Goal: Task Accomplishment & Management: Use online tool/utility

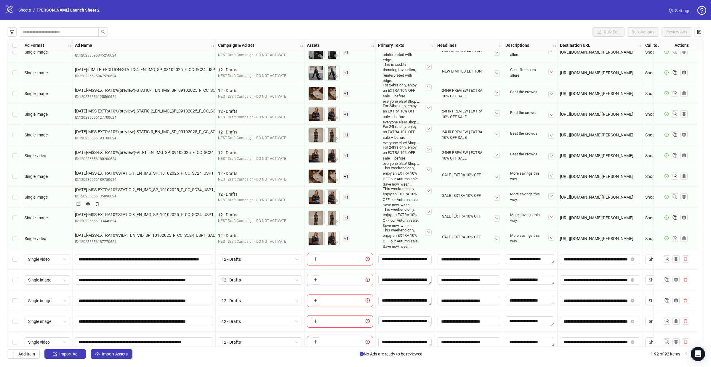
scroll to position [1614, 0]
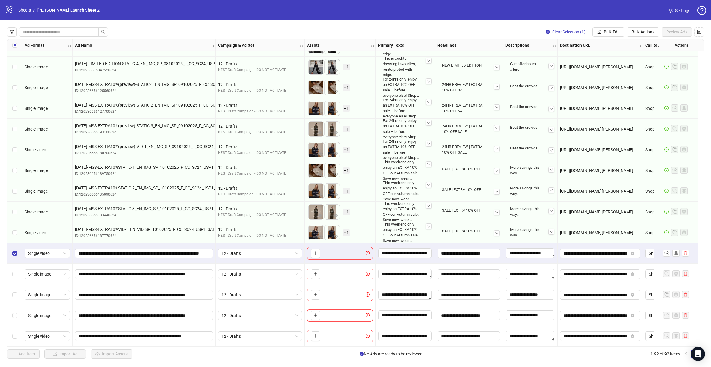
click at [15, 338] on div "Select row 92" at bounding box center [14, 336] width 15 height 21
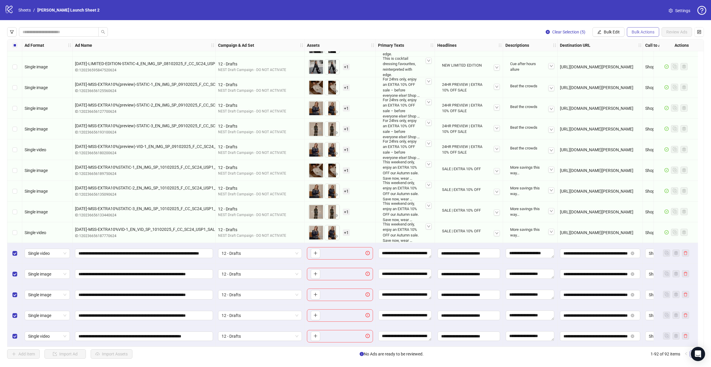
click at [645, 33] on span "Bulk Actions" at bounding box center [642, 32] width 23 height 5
click at [656, 46] on span "Delete" at bounding box center [650, 44] width 41 height 7
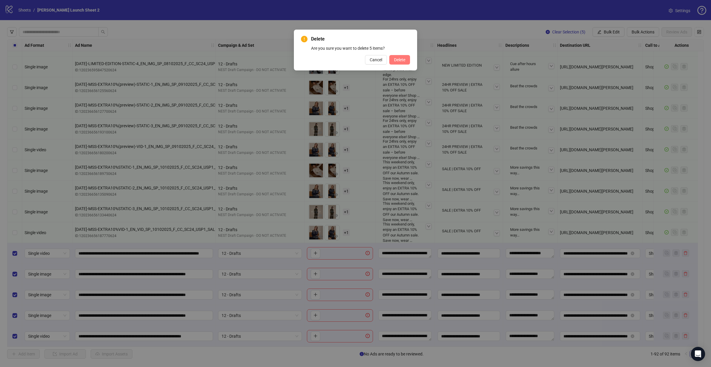
click at [399, 62] on button "Delete" at bounding box center [399, 59] width 21 height 9
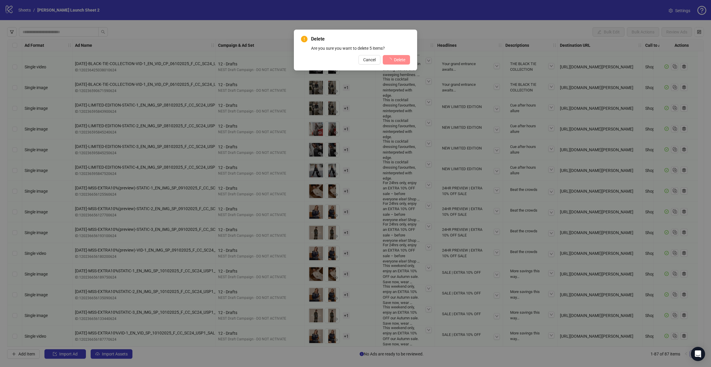
scroll to position [1510, 0]
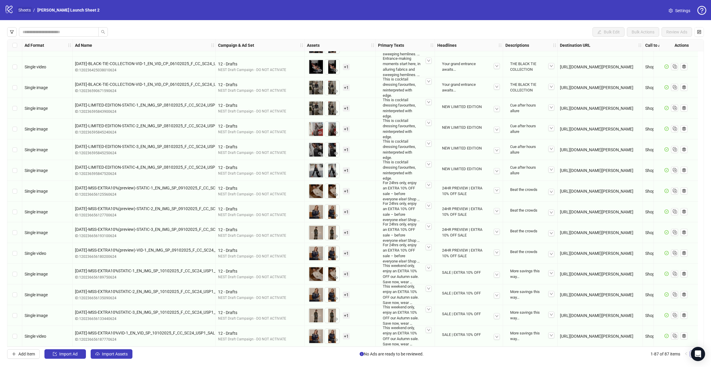
click at [27, 8] on link "Sheets" at bounding box center [24, 10] width 15 height 7
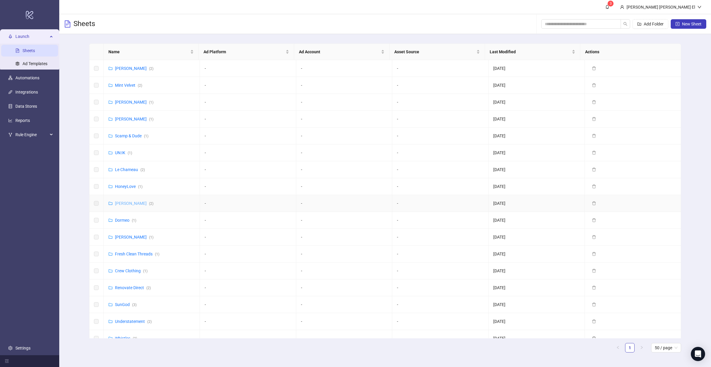
click at [122, 204] on link "Hobbs ( 2 )" at bounding box center [134, 203] width 38 height 5
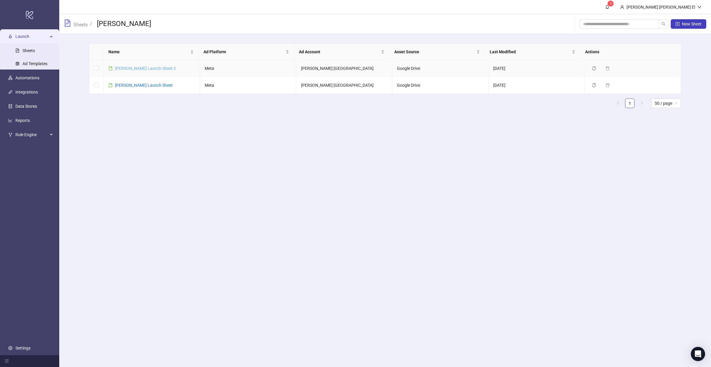
click at [139, 68] on link "Hobbs Launch Sheet 2" at bounding box center [145, 68] width 61 height 5
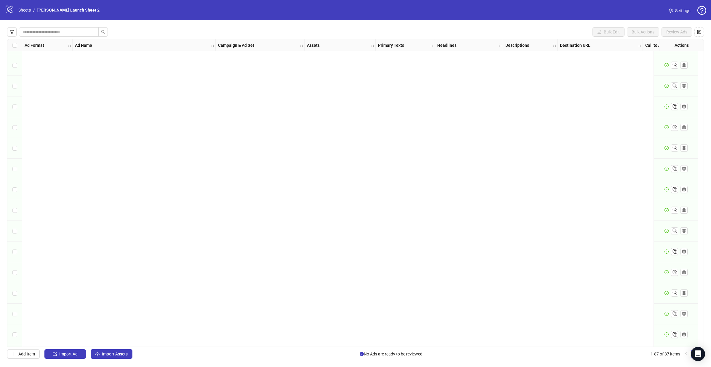
scroll to position [1510, 0]
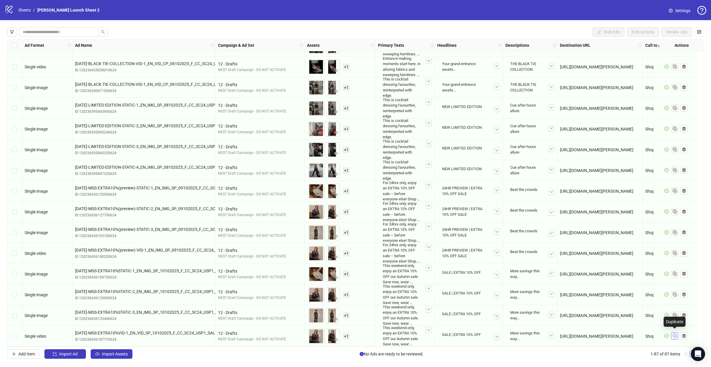
click at [675, 334] on rect "Duplicate" at bounding box center [673, 335] width 3 height 3
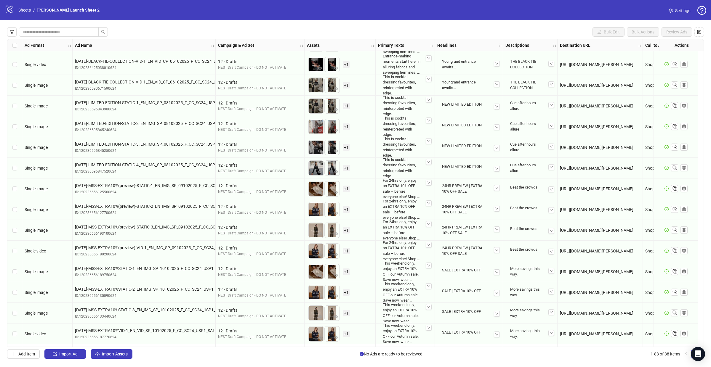
scroll to position [1531, 0]
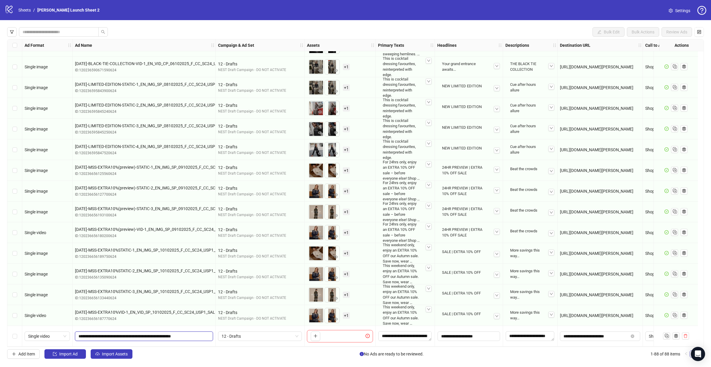
click at [107, 334] on input "**********" at bounding box center [143, 336] width 130 height 7
click at [98, 334] on input "**********" at bounding box center [143, 336] width 130 height 7
paste input "**********"
type input "**********"
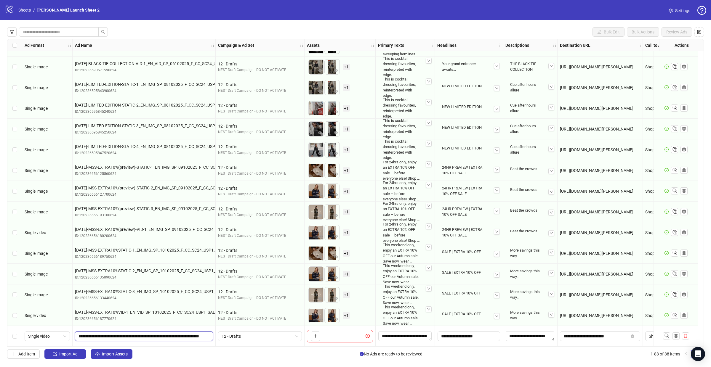
scroll to position [0, 55]
click at [47, 333] on span "Single video" at bounding box center [47, 336] width 38 height 9
click at [47, 277] on div "Single video" at bounding box center [47, 275] width 36 height 7
click at [315, 335] on icon "plus" at bounding box center [315, 336] width 0 height 3
click at [393, 334] on textarea "**********" at bounding box center [404, 335] width 53 height 9
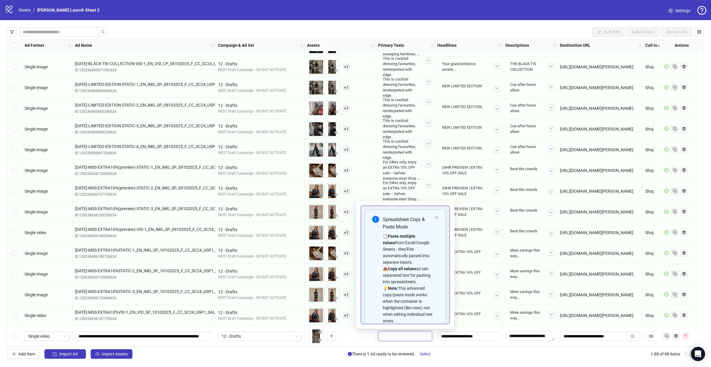
scroll to position [60, 0]
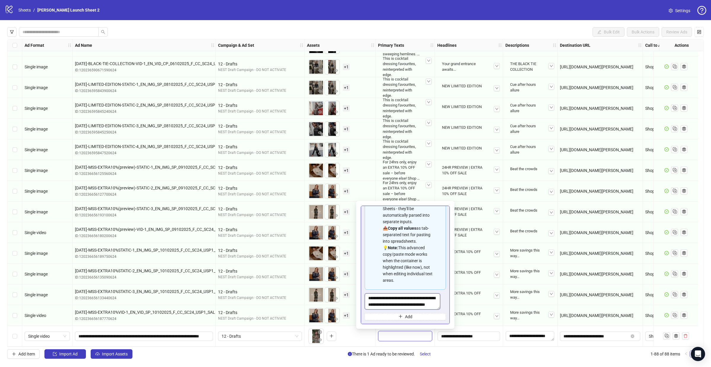
click at [392, 299] on textarea "**********" at bounding box center [403, 301] width 76 height 16
paste textarea "*******"
type textarea "**********"
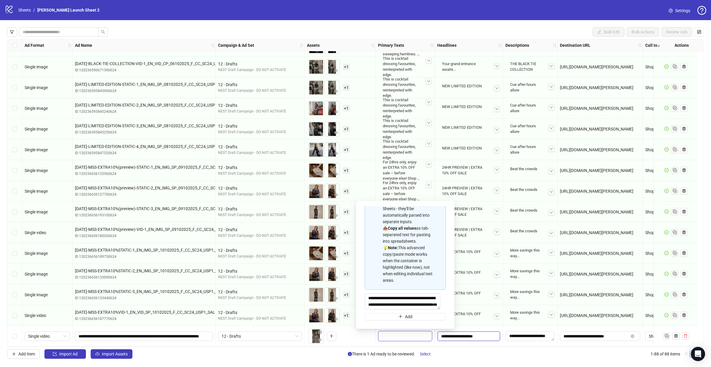
click at [470, 335] on input "**********" at bounding box center [468, 336] width 62 height 9
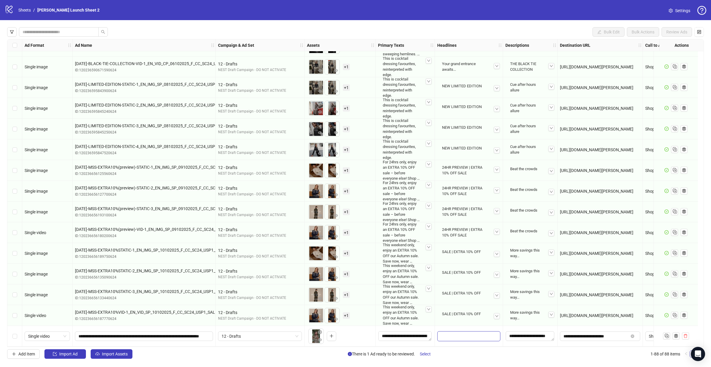
scroll to position [54, 0]
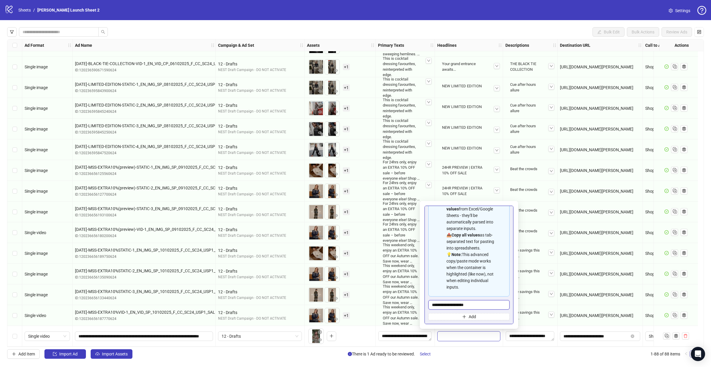
click at [434, 304] on input "**********" at bounding box center [468, 304] width 81 height 9
paste input "*****"
type input "**********"
click at [536, 336] on textarea "**********" at bounding box center [529, 335] width 49 height 9
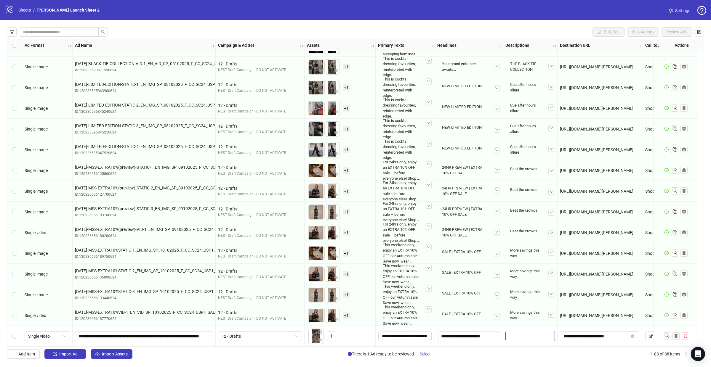
scroll to position [60, 0]
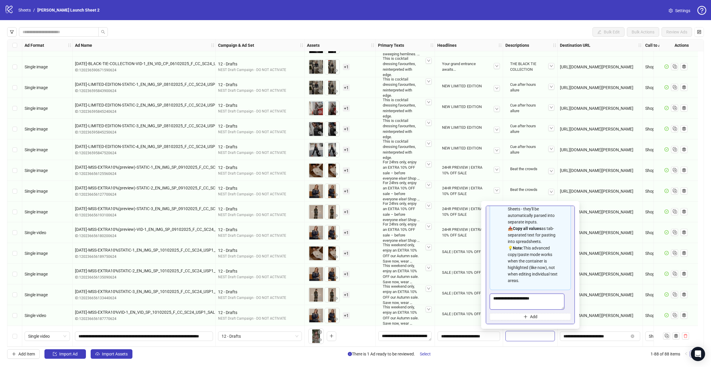
click at [515, 301] on textarea "**********" at bounding box center [526, 302] width 75 height 16
paste textarea "Multi-text input container - paste or copy values"
type textarea "**********"
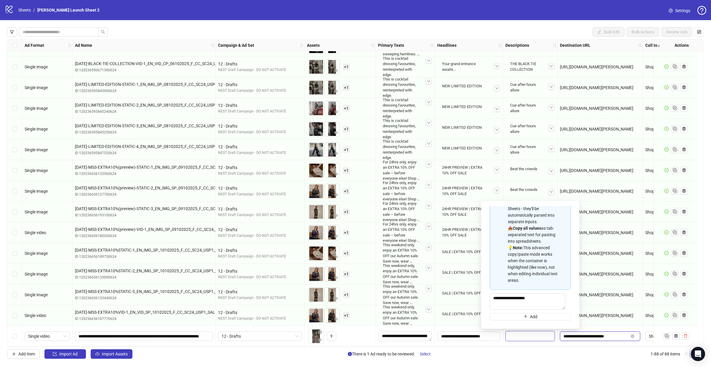
click at [588, 333] on input "**********" at bounding box center [595, 336] width 65 height 7
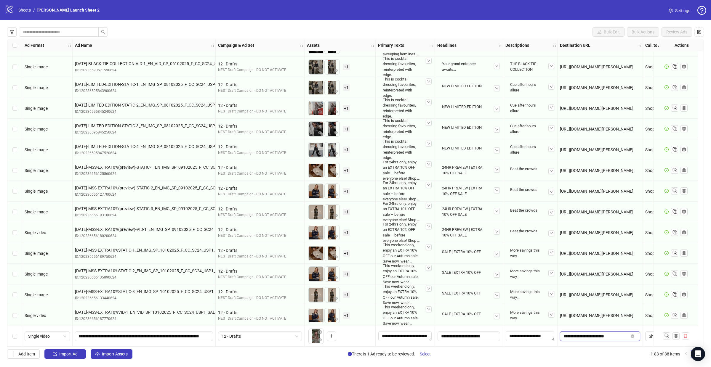
paste input "**********"
type input "**********"
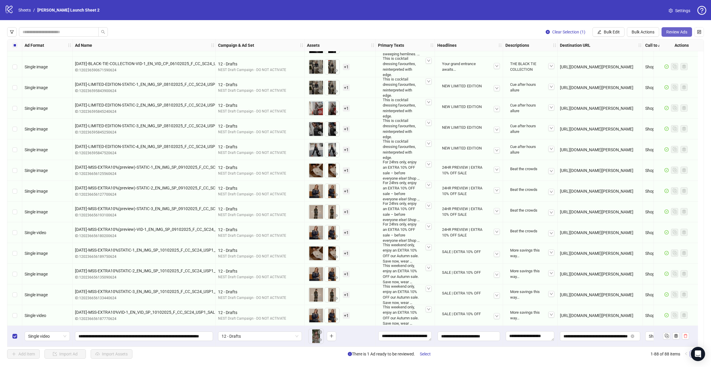
click at [673, 34] on span "Review Ads" at bounding box center [676, 32] width 21 height 5
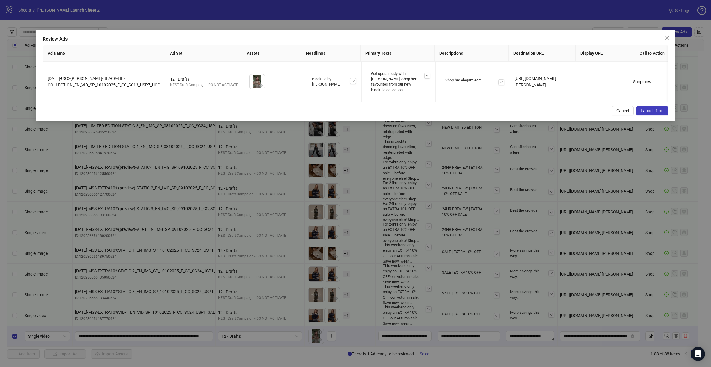
scroll to position [1530, 0]
click at [666, 38] on icon "close" at bounding box center [666, 38] width 5 height 5
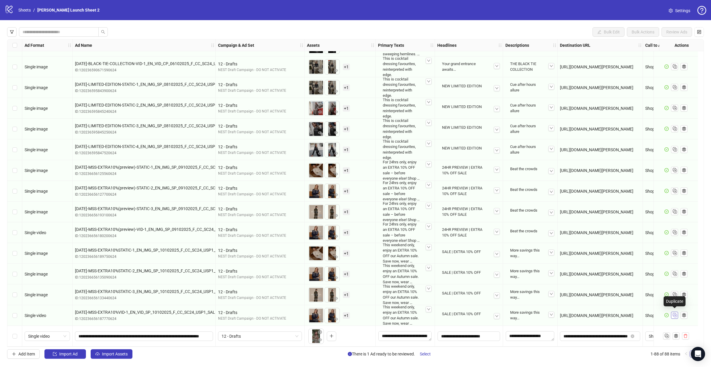
click at [675, 312] on icon "Duplicate" at bounding box center [674, 315] width 6 height 6
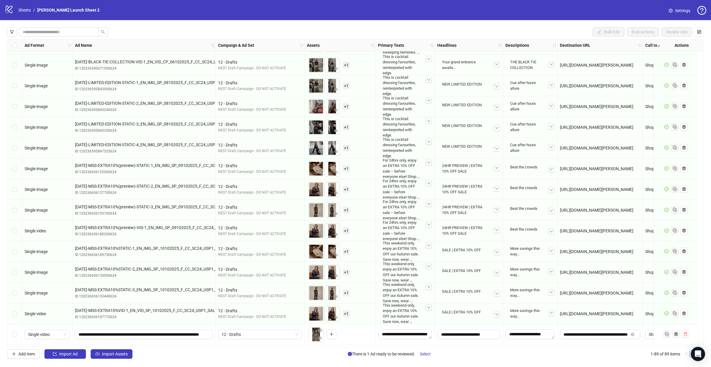
scroll to position [1552, 0]
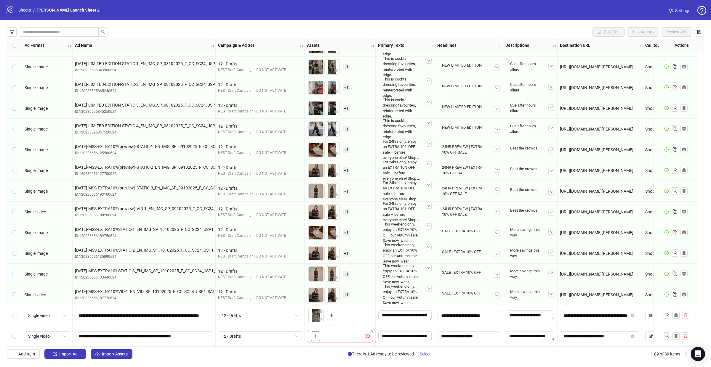
click at [316, 334] on icon "plus" at bounding box center [315, 336] width 4 height 4
click at [347, 336] on span "+ 1" at bounding box center [346, 336] width 7 height 7
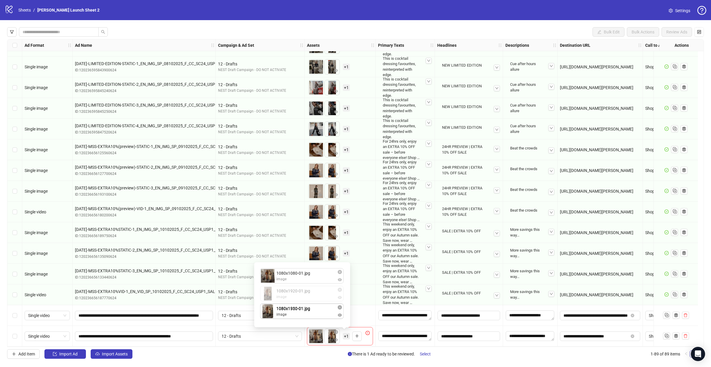
drag, startPoint x: 300, startPoint y: 296, endPoint x: 300, endPoint y: 314, distance: 18.1
drag, startPoint x: 303, startPoint y: 282, endPoint x: 303, endPoint y: 298, distance: 16.0
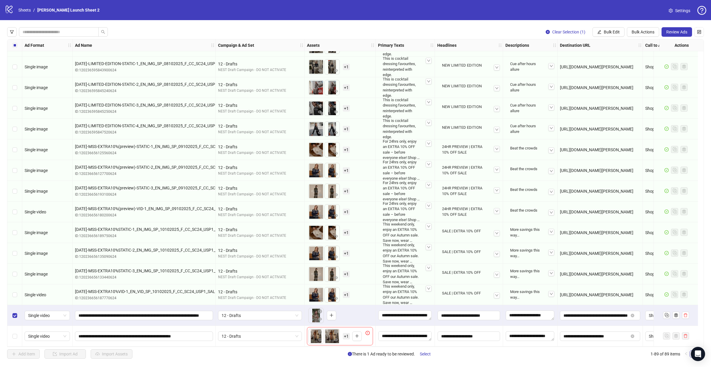
click at [678, 10] on span "Settings" at bounding box center [682, 10] width 15 height 7
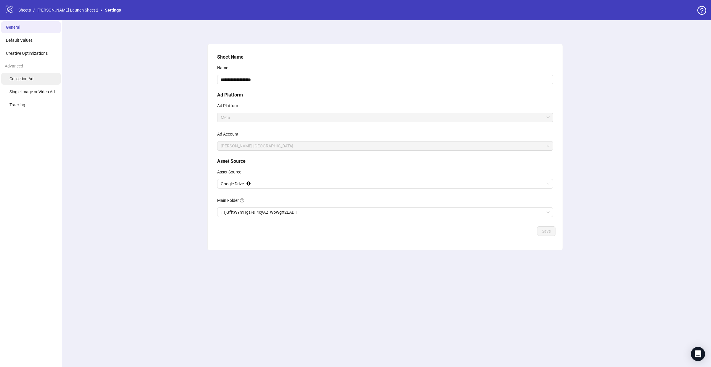
click at [32, 76] on span "Collection Ad" at bounding box center [21, 78] width 24 height 5
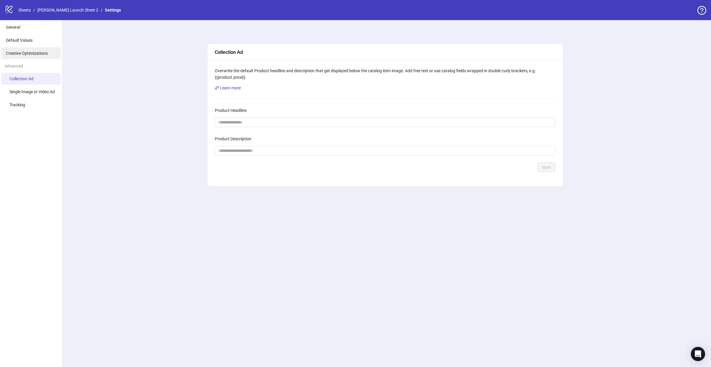
click at [27, 49] on li "Creative Optimizations" at bounding box center [31, 53] width 60 height 12
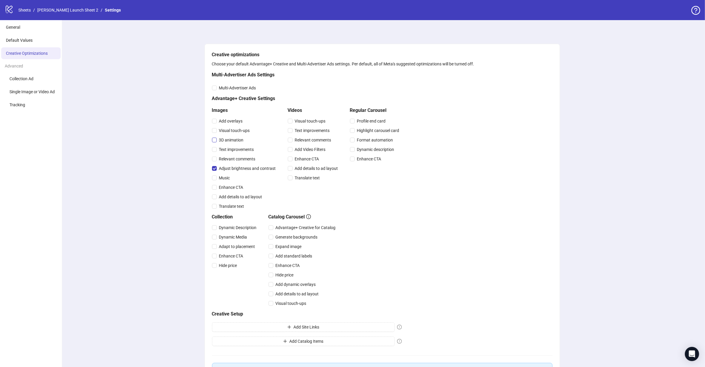
click at [224, 137] on span "3D animation" at bounding box center [231, 140] width 29 height 7
click at [238, 125] on div "Add overlays" at bounding box center [245, 120] width 66 height 9
click at [230, 122] on span "Add overlays" at bounding box center [231, 121] width 28 height 7
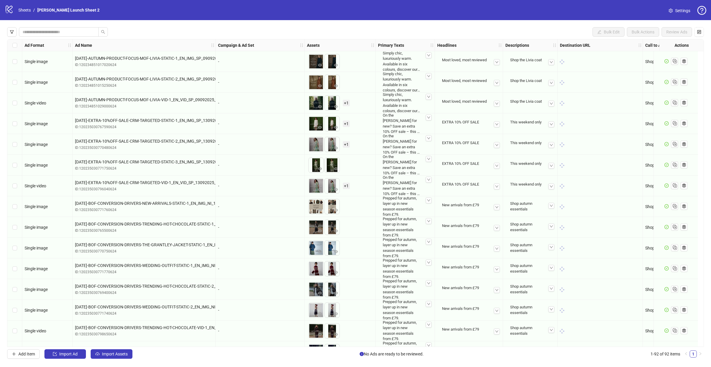
click at [681, 11] on span "Settings" at bounding box center [682, 10] width 15 height 7
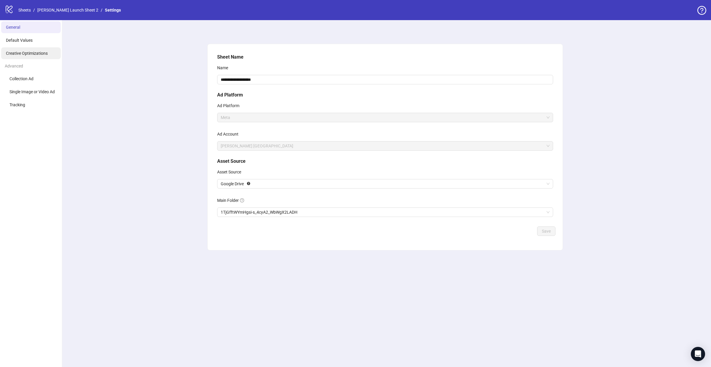
click at [35, 57] on li "Creative Optimizations" at bounding box center [31, 53] width 60 height 12
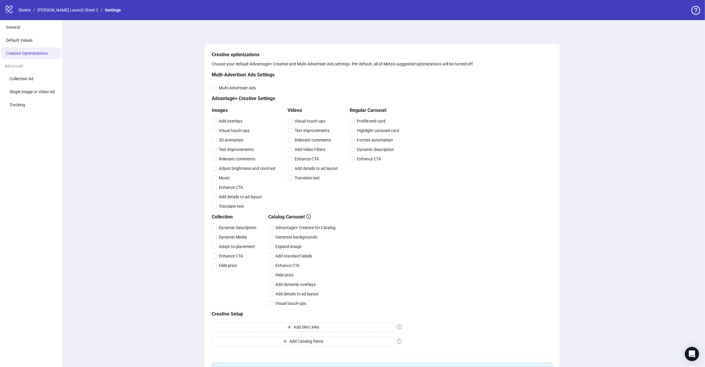
scroll to position [63, 0]
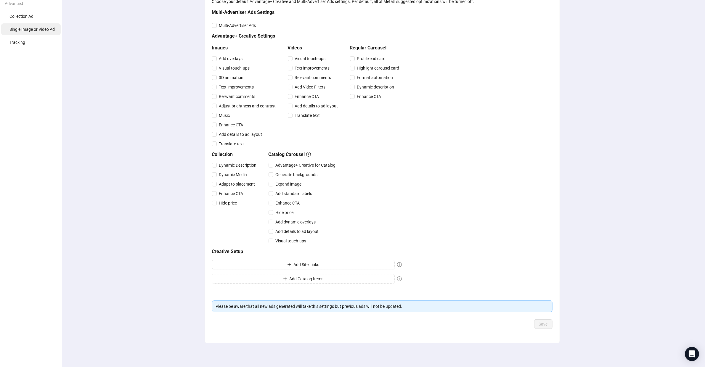
click at [30, 25] on li "Single Image or Video Ad" at bounding box center [31, 29] width 60 height 12
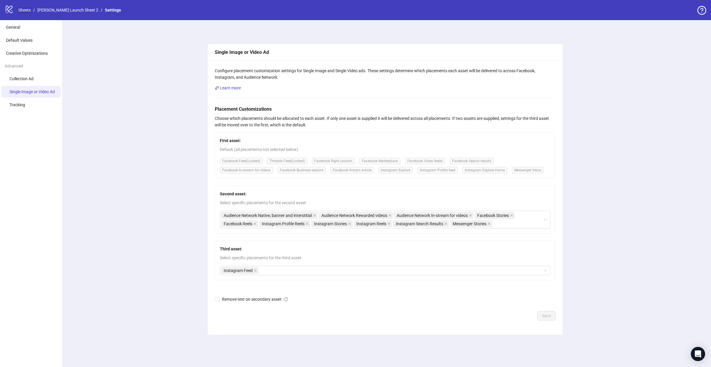
click at [22, 10] on link "Sheets" at bounding box center [24, 10] width 15 height 7
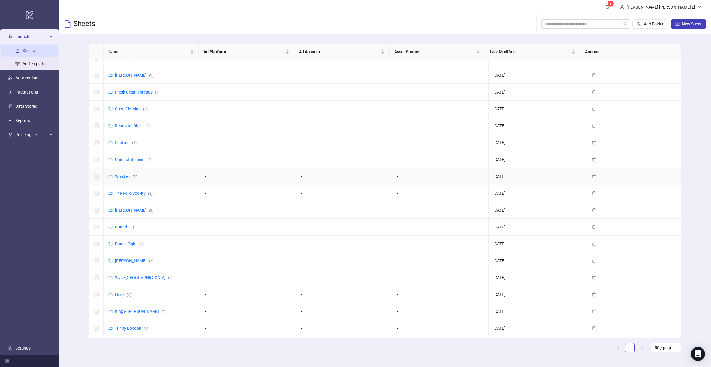
scroll to position [167, 0]
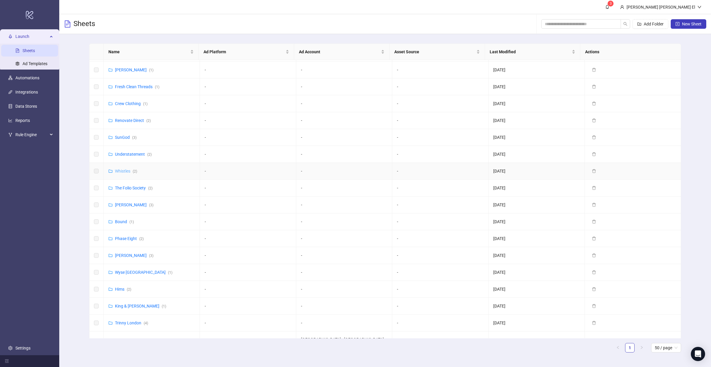
click at [123, 172] on link "Whistles ( 2 )" at bounding box center [126, 171] width 22 height 5
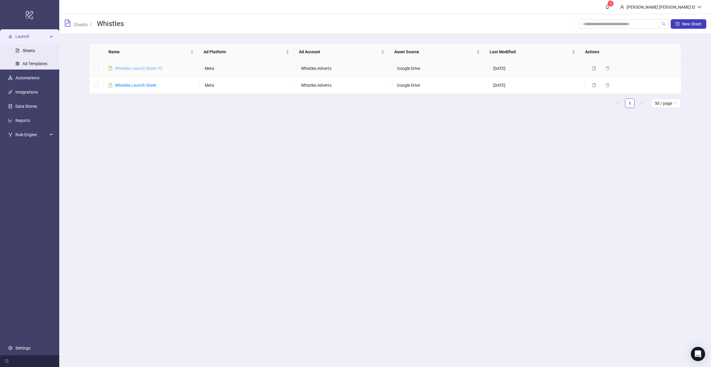
click at [149, 66] on link "Whistles Launch Sheet V2" at bounding box center [138, 68] width 47 height 5
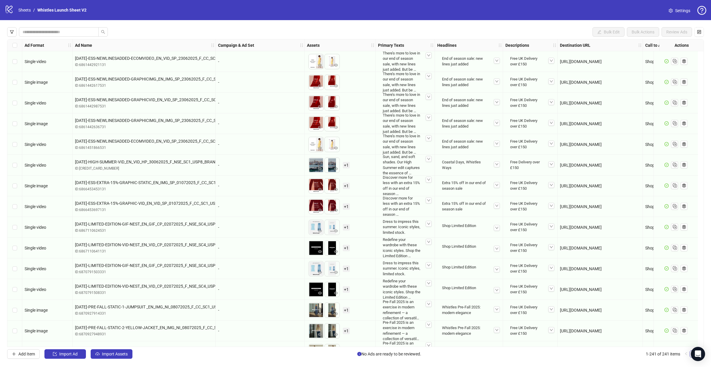
click at [683, 10] on span "Settings" at bounding box center [682, 10] width 15 height 7
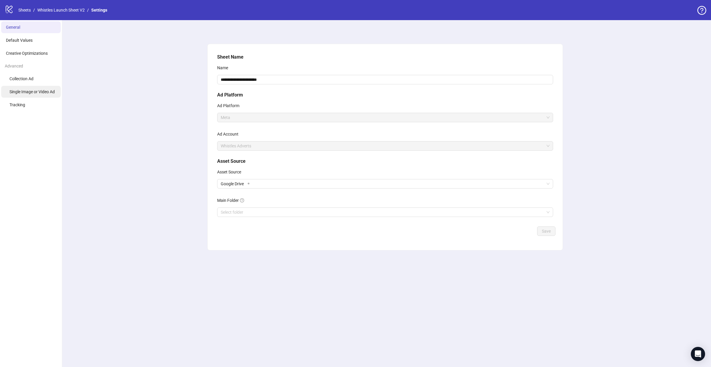
click at [24, 94] on li "Single Image or Video Ad" at bounding box center [31, 92] width 60 height 12
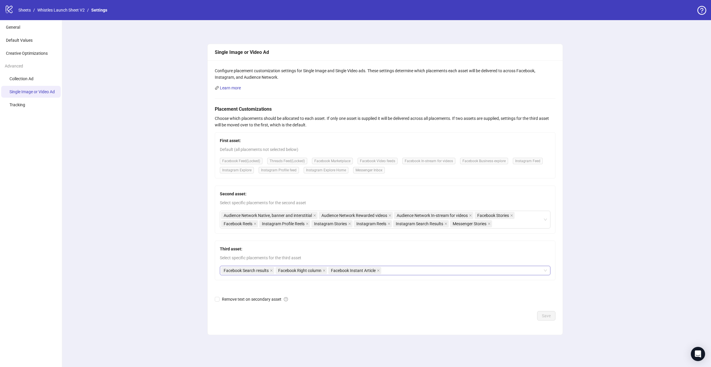
click at [413, 268] on div "Facebook Search results Facebook Right column Facebook Instant Article" at bounding box center [382, 271] width 322 height 8
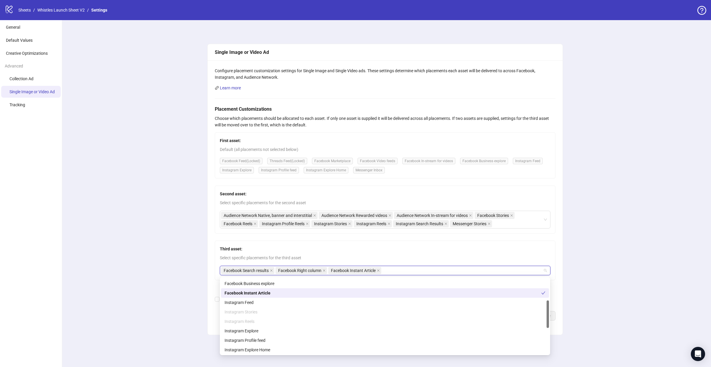
scroll to position [66, 0]
click at [252, 304] on div "Instagram Feed" at bounding box center [384, 302] width 321 height 7
click at [417, 273] on span at bounding box center [416, 270] width 3 height 7
click at [138, 198] on div "Single Image or Video Ad Configure placement customization settings for Single …" at bounding box center [384, 193] width 651 height 347
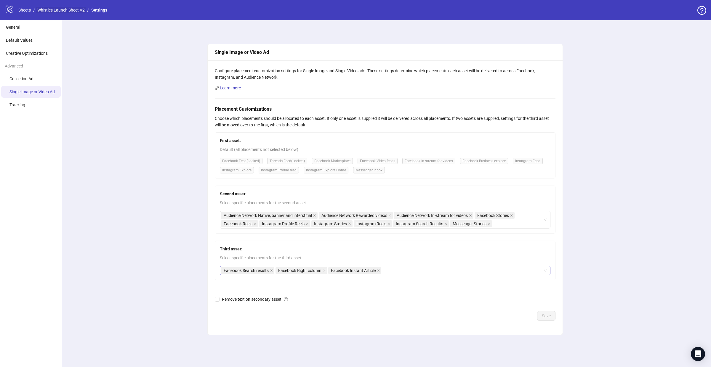
click at [65, 7] on link "Whistles Launch Sheet V2" at bounding box center [61, 10] width 50 height 7
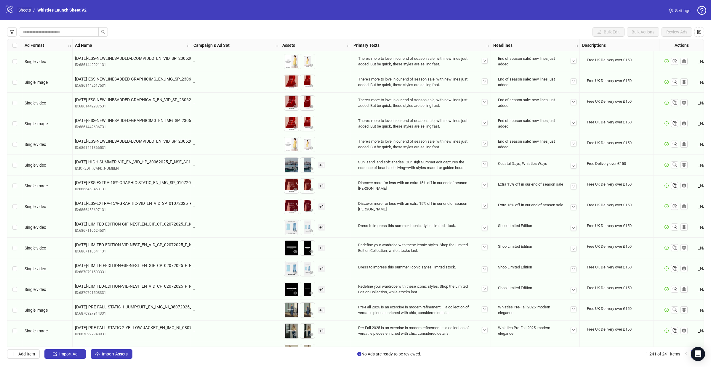
click at [23, 9] on link "Sheets" at bounding box center [24, 10] width 15 height 7
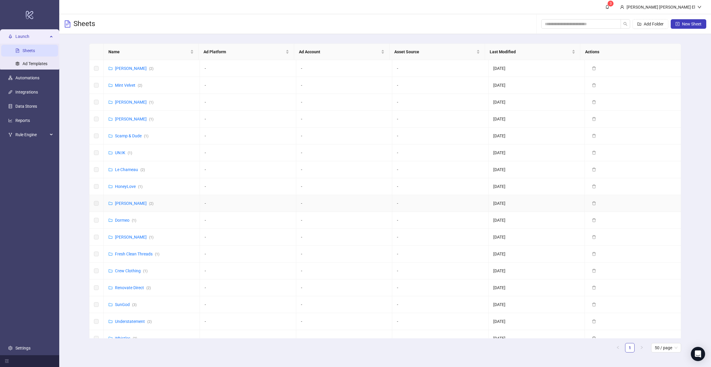
click at [121, 201] on div "Hobbs ( 2 )" at bounding box center [134, 203] width 38 height 7
click at [121, 204] on link "Hobbs ( 2 )" at bounding box center [134, 203] width 38 height 5
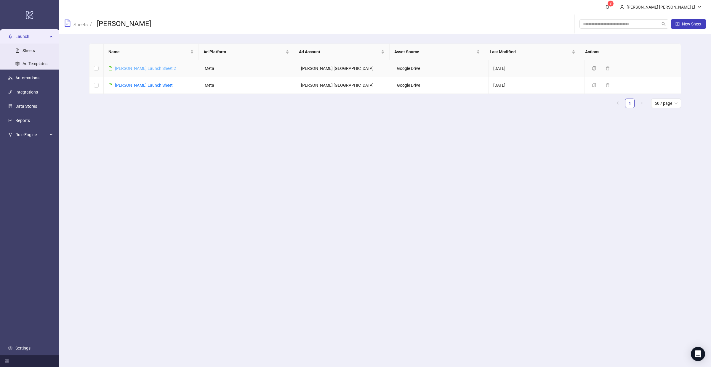
click at [142, 66] on link "Hobbs Launch Sheet 2" at bounding box center [145, 68] width 61 height 5
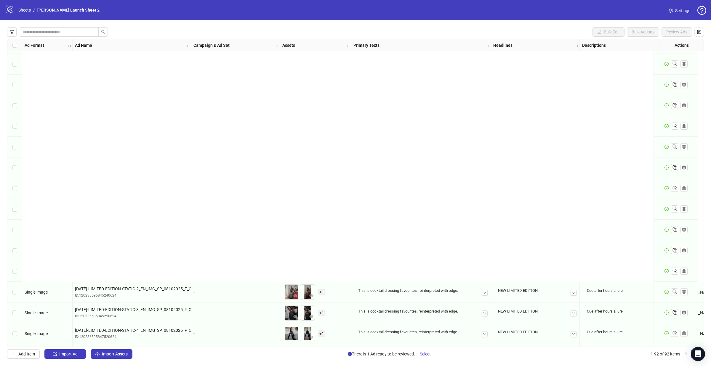
scroll to position [1614, 0]
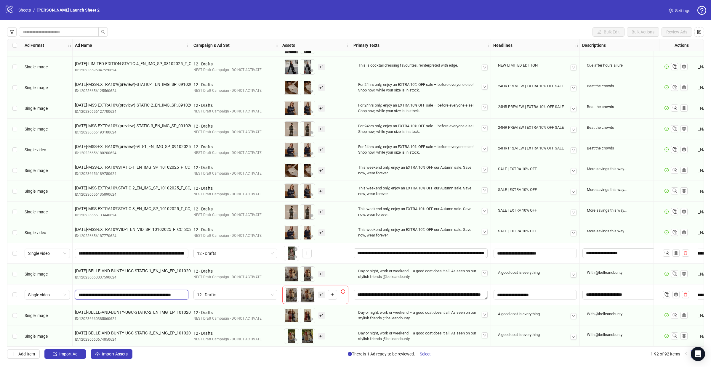
click at [145, 292] on input "**********" at bounding box center [130, 295] width 105 height 7
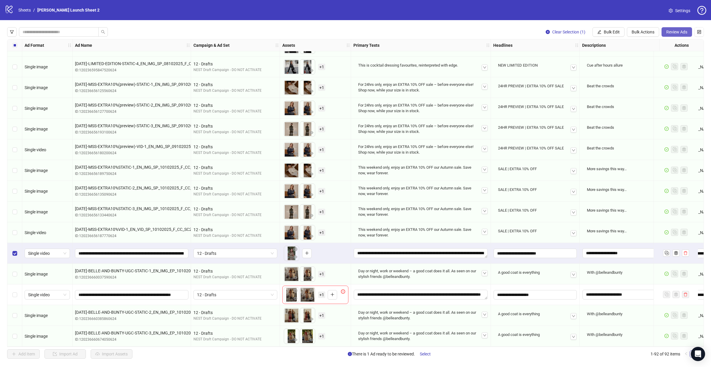
click at [677, 33] on span "Review Ads" at bounding box center [676, 32] width 21 height 5
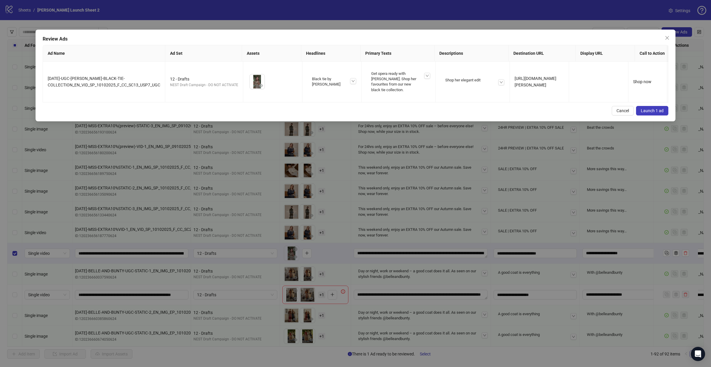
click at [656, 115] on button "Launch 1 ad" at bounding box center [652, 110] width 32 height 9
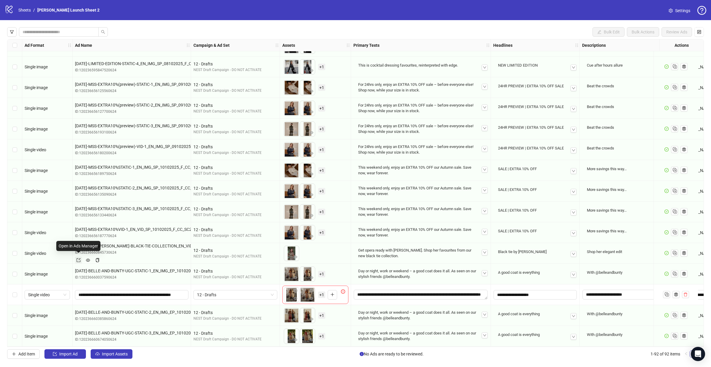
click at [78, 258] on icon "export" at bounding box center [78, 260] width 4 height 4
click at [320, 335] on span "+ 1" at bounding box center [321, 336] width 7 height 7
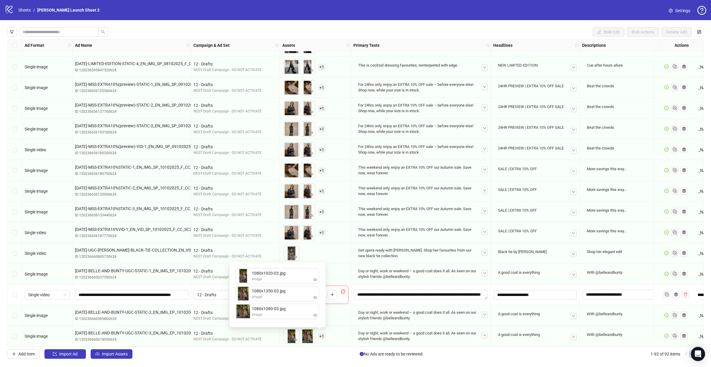
drag, startPoint x: 246, startPoint y: 312, endPoint x: 246, endPoint y: 301, distance: 11.3
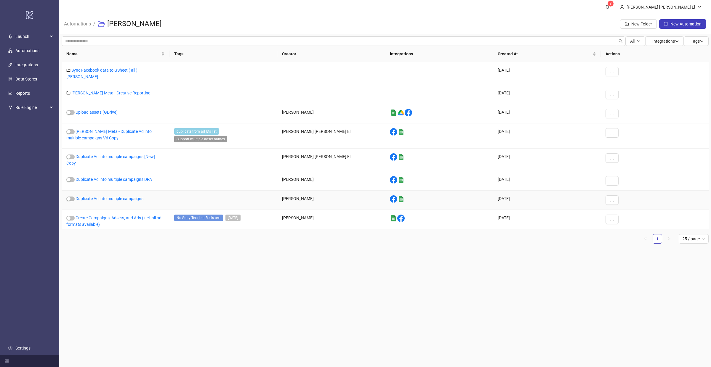
click at [107, 192] on div "Duplicate Ad into multiple campaigns" at bounding box center [116, 200] width 108 height 19
click at [105, 196] on link "Duplicate Ad into multiple campaigns" at bounding box center [110, 198] width 68 height 5
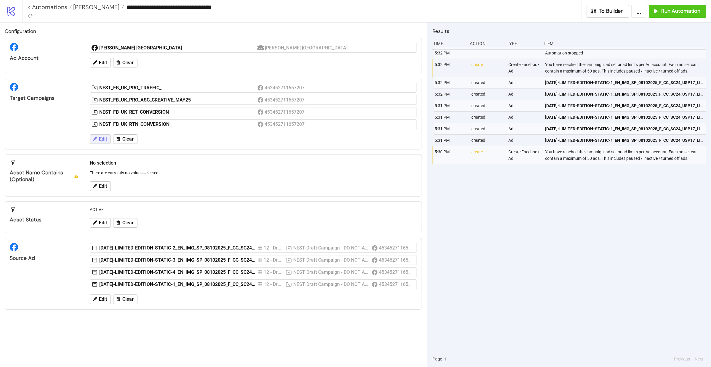
click at [104, 137] on span "Edit" at bounding box center [103, 139] width 8 height 5
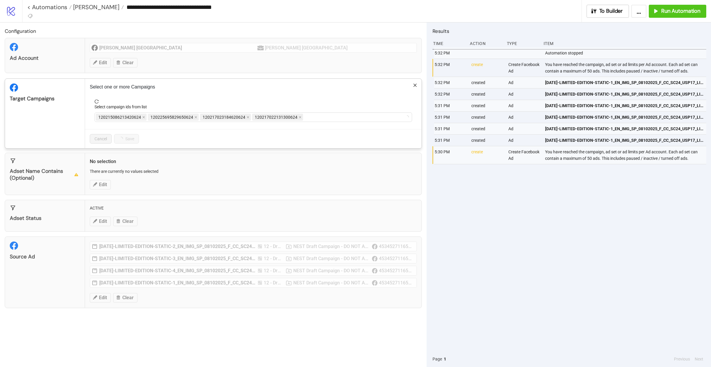
click at [178, 76] on div "**********" at bounding box center [355, 183] width 711 height 367
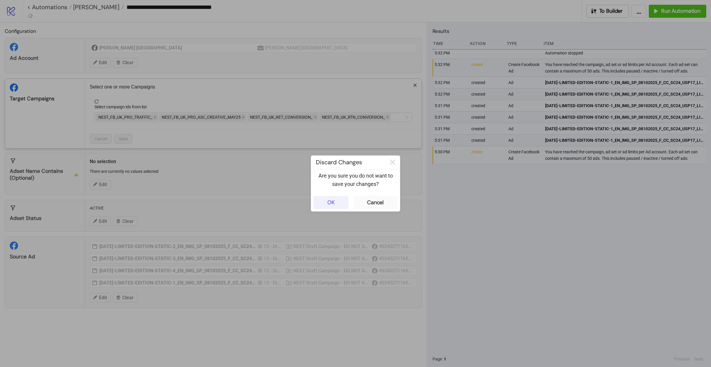
click at [325, 206] on button "OK" at bounding box center [330, 202] width 35 height 13
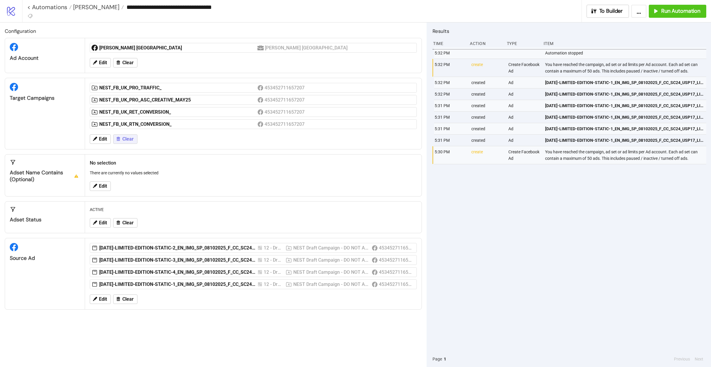
click at [126, 138] on span "Clear" at bounding box center [127, 139] width 11 height 5
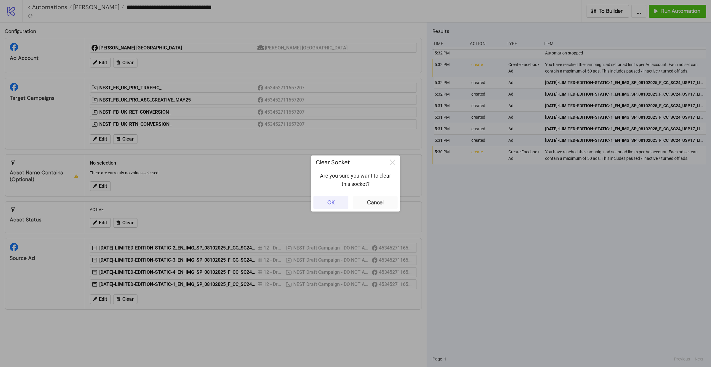
click at [329, 205] on div "OK" at bounding box center [330, 202] width 7 height 7
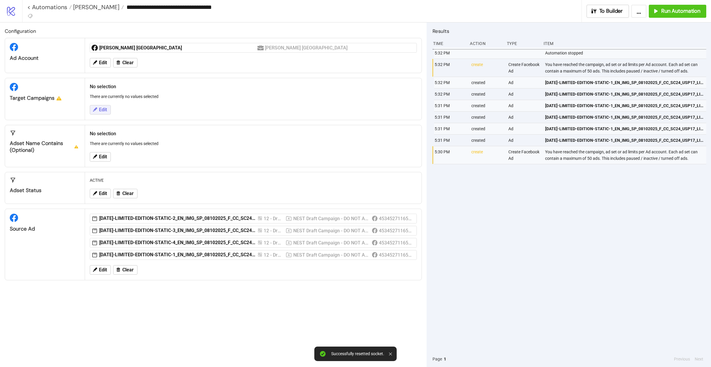
click at [103, 110] on span "Edit" at bounding box center [103, 109] width 8 height 5
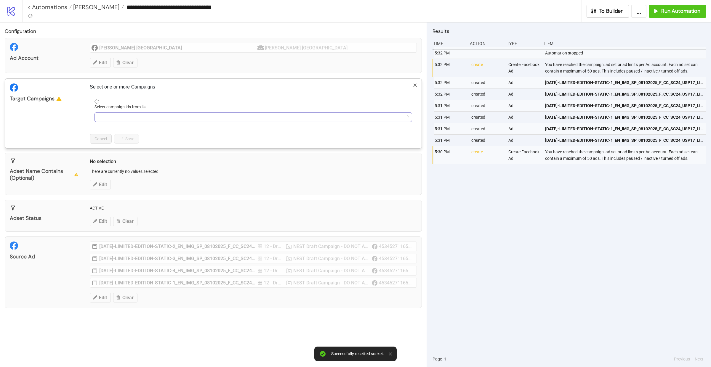
click at [125, 115] on div at bounding box center [250, 117] width 309 height 8
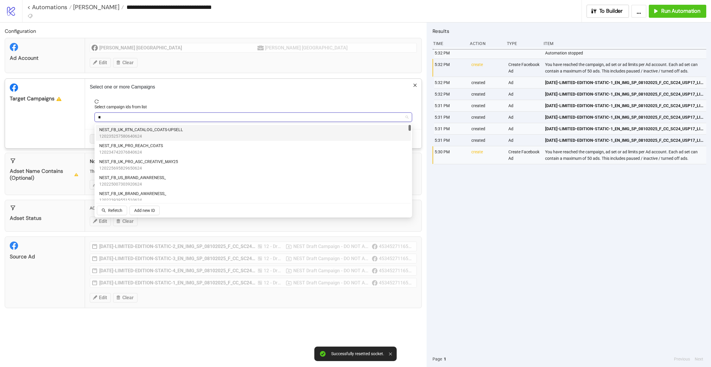
type input "***"
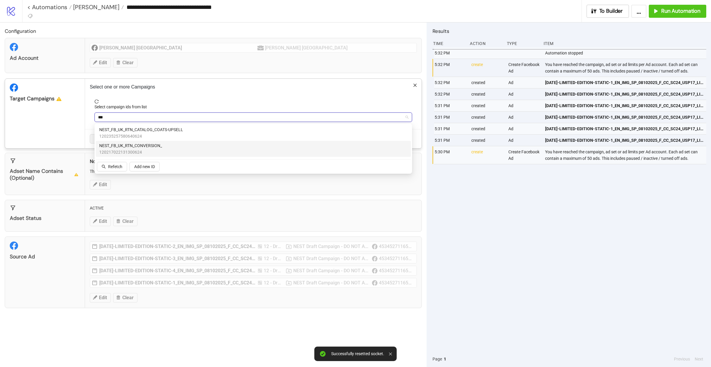
click at [135, 148] on span "NEST_FB_UK_RTN_CONVERSION_" at bounding box center [130, 145] width 63 height 7
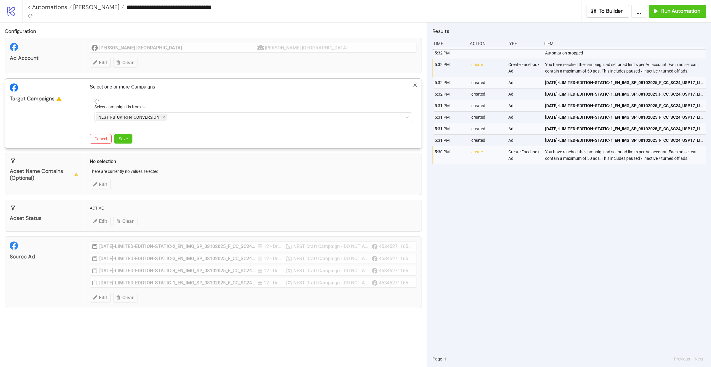
click at [49, 129] on div "Target Campaigns" at bounding box center [45, 114] width 80 height 70
click at [126, 137] on span "Save" at bounding box center [123, 139] width 9 height 5
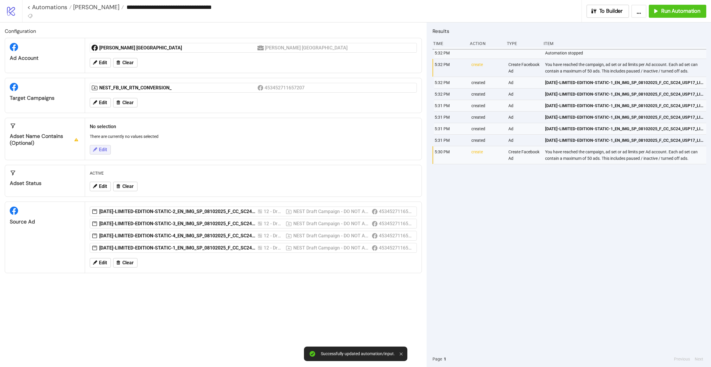
click at [104, 150] on span "Edit" at bounding box center [103, 149] width 8 height 5
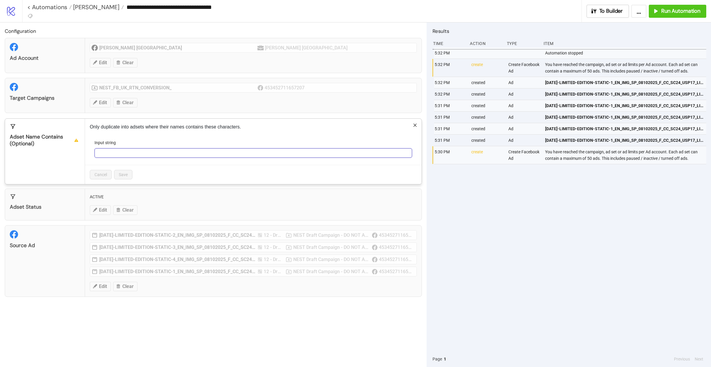
click at [155, 149] on input "Input string" at bounding box center [252, 152] width 317 height 9
paste input "**********"
type input "**********"
click at [124, 170] on div "Cancel Save" at bounding box center [253, 174] width 336 height 19
click at [125, 174] on span "Save" at bounding box center [123, 174] width 9 height 5
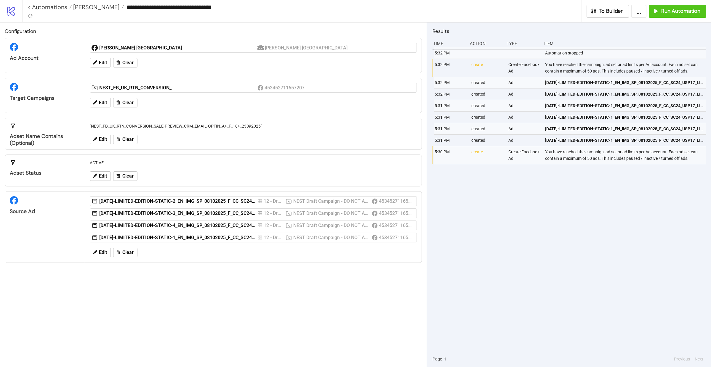
click at [123, 246] on div "Edit Clear" at bounding box center [253, 252] width 332 height 15
click at [128, 252] on span "Clear" at bounding box center [127, 252] width 11 height 5
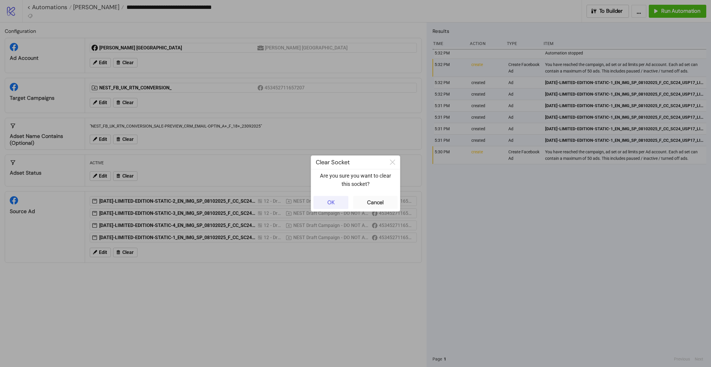
click at [343, 205] on button "OK" at bounding box center [330, 202] width 35 height 13
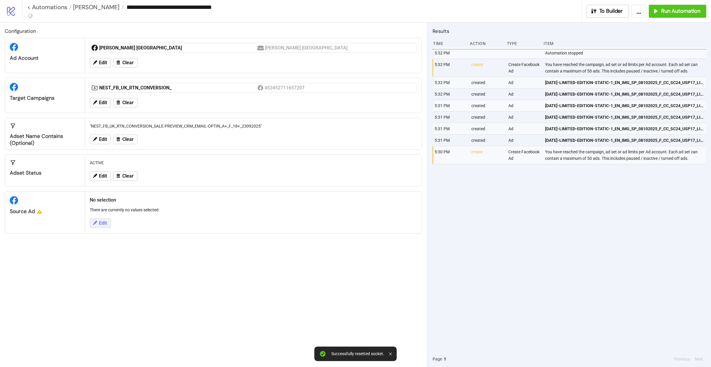
click at [98, 228] on button "Edit" at bounding box center [100, 223] width 21 height 9
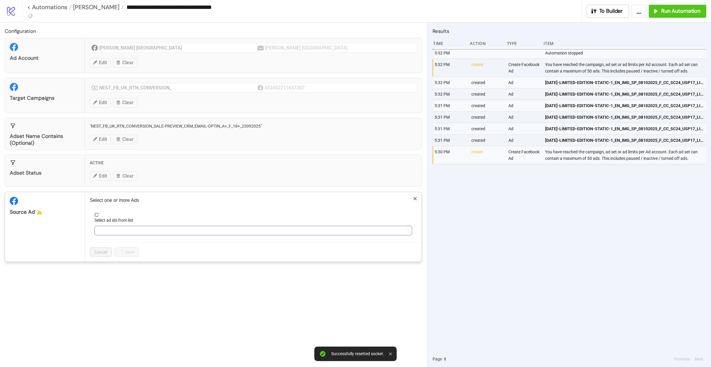
click at [100, 231] on div at bounding box center [250, 231] width 309 height 8
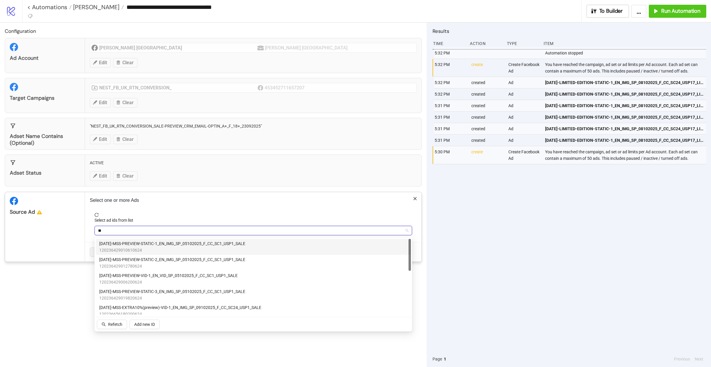
type input "*"
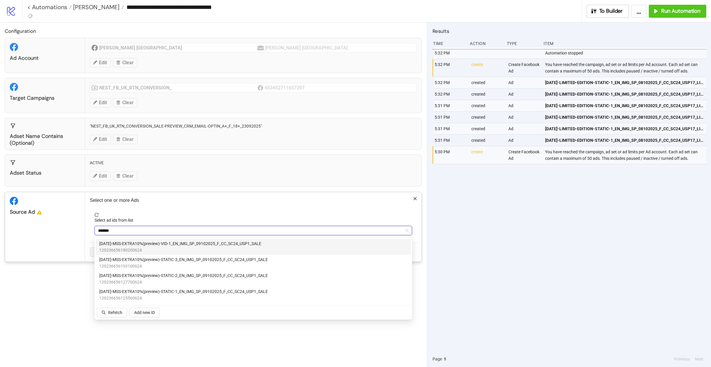
type input "********"
click at [179, 252] on span "120236656180200624" at bounding box center [180, 250] width 162 height 7
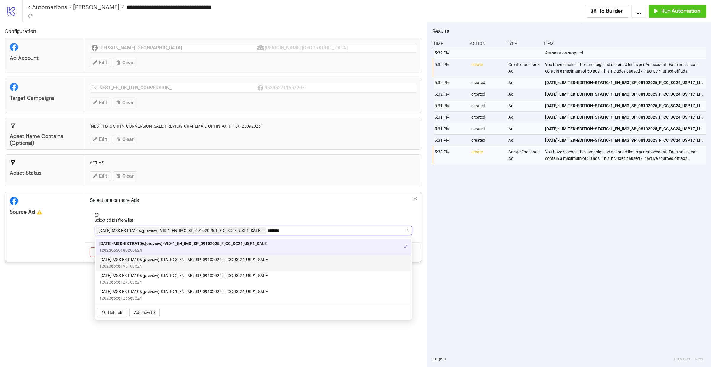
click at [175, 263] on span "120236656193100624" at bounding box center [183, 266] width 168 height 7
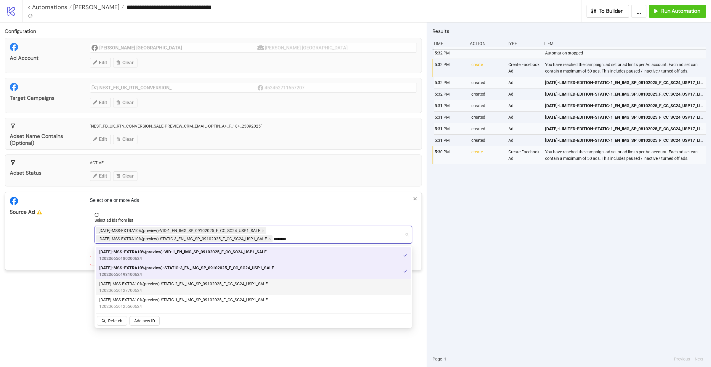
click at [174, 286] on span "[DATE]-MSS-EXTRA10%(preview)-STATIC-2_EN_IMG_SP_09102025_F_CC_SC24_USP1_SALE" at bounding box center [183, 284] width 168 height 7
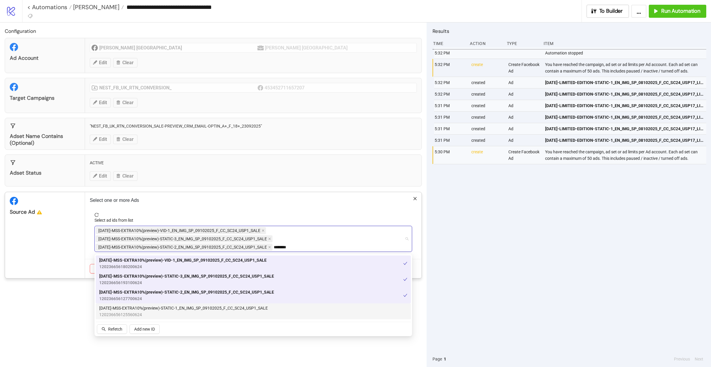
click at [173, 305] on span "[DATE]-MSS-EXTRA10%(preview)-STATIC-1_EN_IMG_SP_09102025_F_CC_SC24_USP1_SALE" at bounding box center [183, 308] width 168 height 7
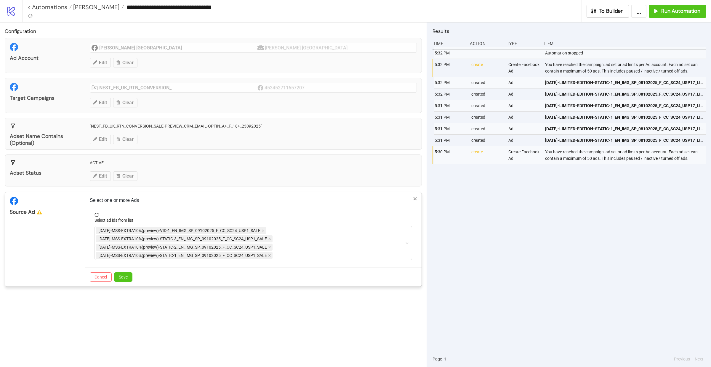
click at [51, 250] on div "Source Ad" at bounding box center [45, 239] width 80 height 94
click at [115, 282] on button "Save" at bounding box center [123, 276] width 18 height 9
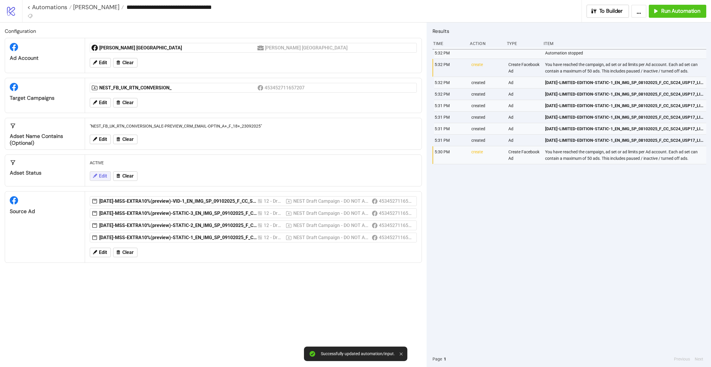
click at [100, 180] on button "Edit" at bounding box center [100, 175] width 21 height 9
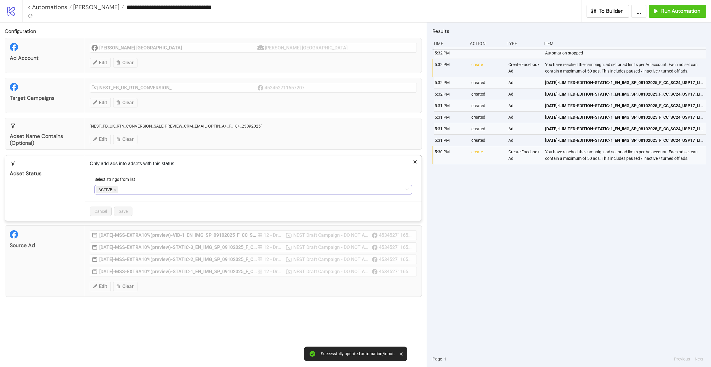
click at [119, 189] on input "Select strings from list" at bounding box center [119, 189] width 1 height 7
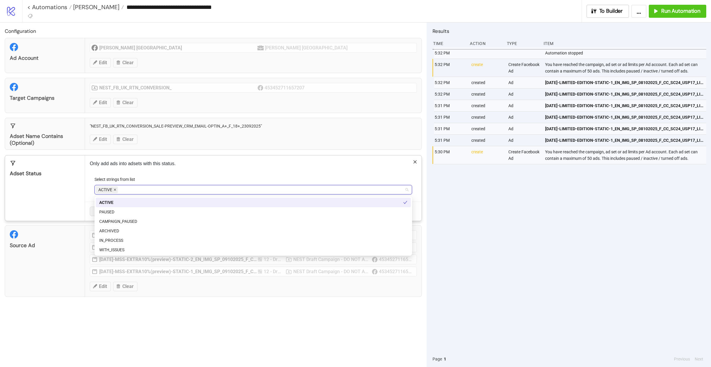
click at [116, 189] on icon "close" at bounding box center [114, 189] width 3 height 3
click at [111, 211] on div "PAUSED" at bounding box center [253, 212] width 308 height 7
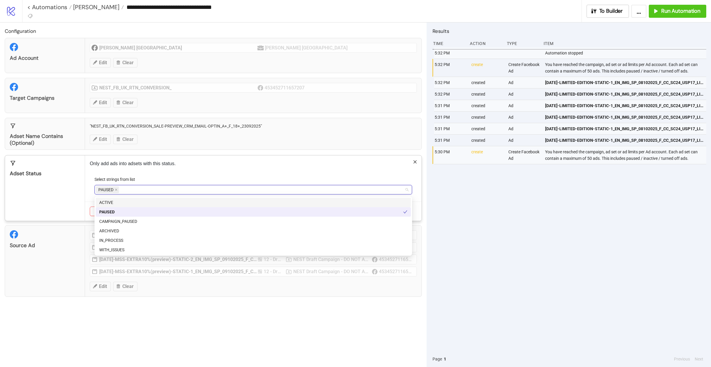
click at [75, 180] on div "Adset Status" at bounding box center [45, 187] width 80 height 65
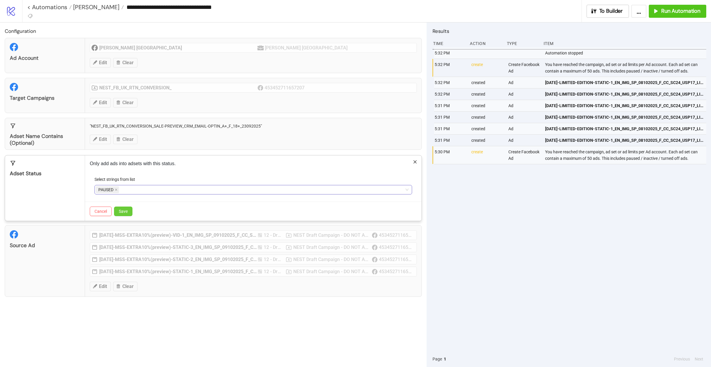
click at [119, 212] on span "Save" at bounding box center [123, 211] width 9 height 5
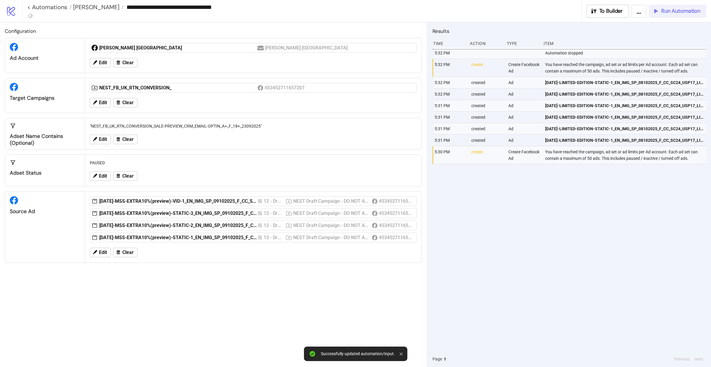
click at [669, 10] on span "Run Automation" at bounding box center [680, 11] width 39 height 7
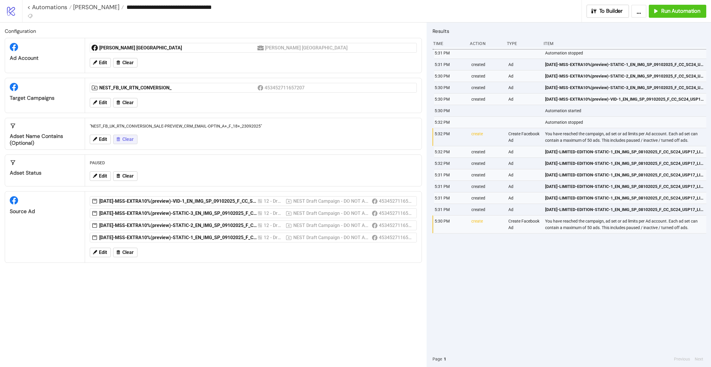
click at [131, 136] on button "Clear" at bounding box center [125, 139] width 24 height 9
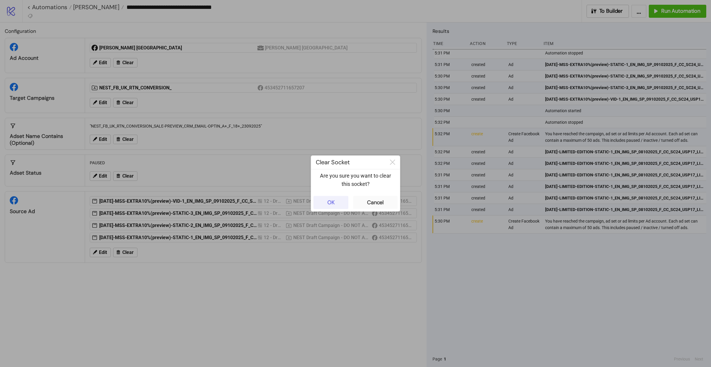
click at [341, 199] on button "OK" at bounding box center [330, 202] width 35 height 13
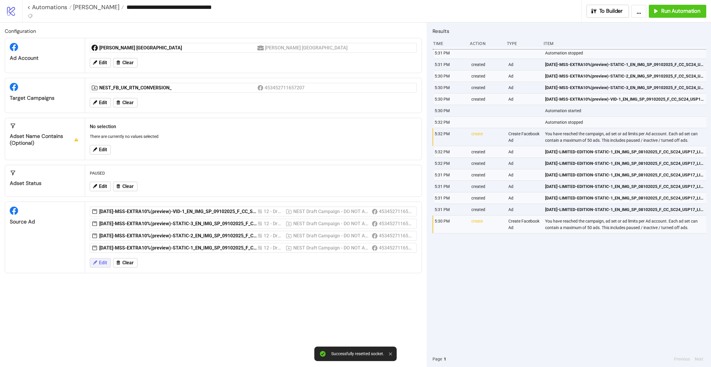
click at [100, 267] on button "Edit" at bounding box center [100, 262] width 21 height 9
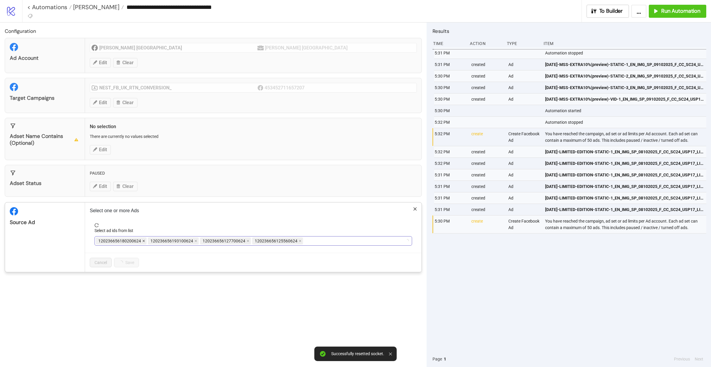
click at [142, 241] on icon "close" at bounding box center [143, 241] width 3 height 3
click at [194, 241] on icon "close" at bounding box center [195, 241] width 3 height 3
click at [142, 241] on div at bounding box center [250, 241] width 309 height 8
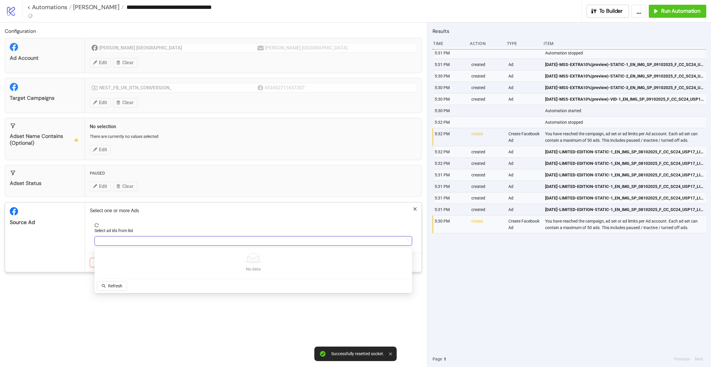
click at [142, 241] on div at bounding box center [250, 241] width 309 height 8
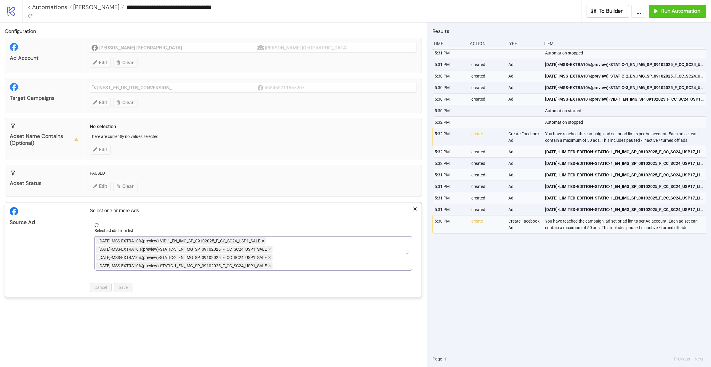
click at [264, 243] on icon "close" at bounding box center [262, 241] width 3 height 3
click at [271, 241] on icon "close" at bounding box center [269, 241] width 3 height 3
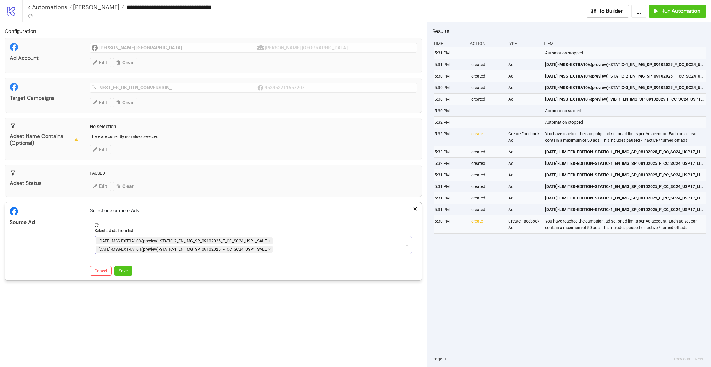
click at [271, 241] on icon "close" at bounding box center [269, 241] width 3 height 3
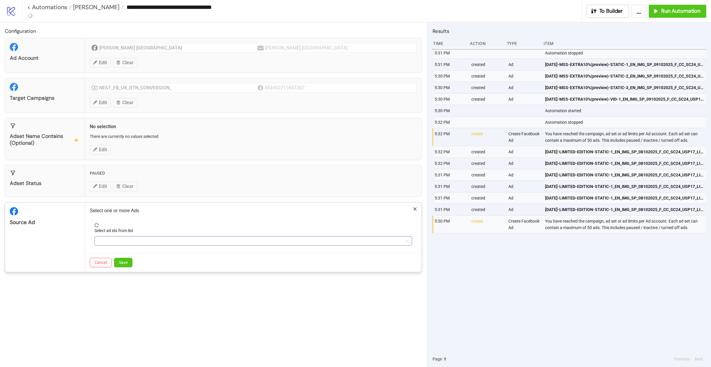
click at [269, 241] on div at bounding box center [250, 241] width 309 height 8
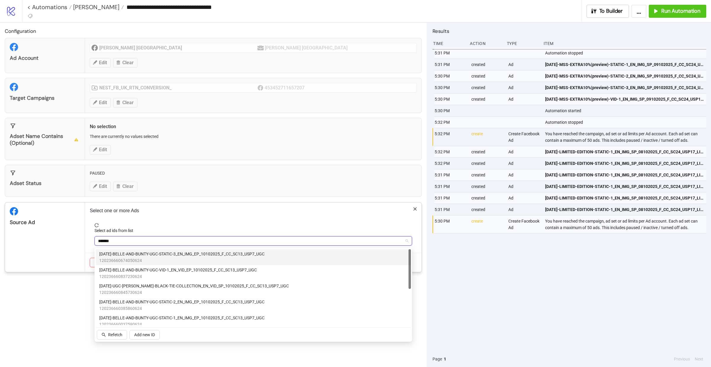
type input "********"
click at [186, 257] on span "120236660674050624" at bounding box center [181, 260] width 165 height 7
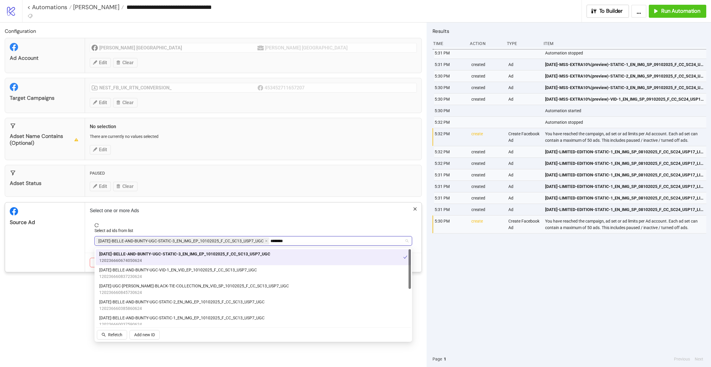
click at [181, 257] on span "[DATE]-BELLE-AND-BUNTY-UGC-STATIC-3_EN_IMG_EP_10102025_F_CC_SC13_USP7_UGC" at bounding box center [184, 254] width 171 height 7
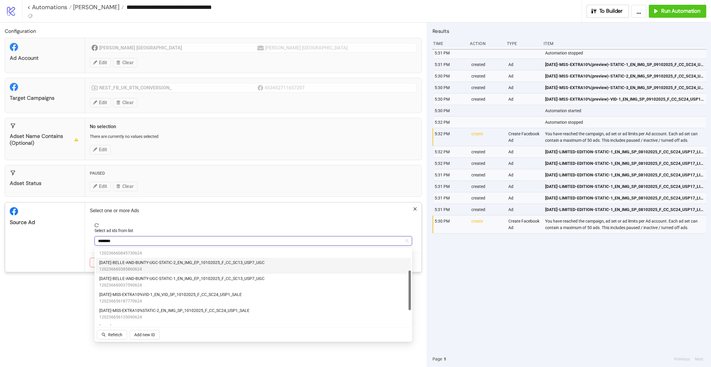
scroll to position [59, 0]
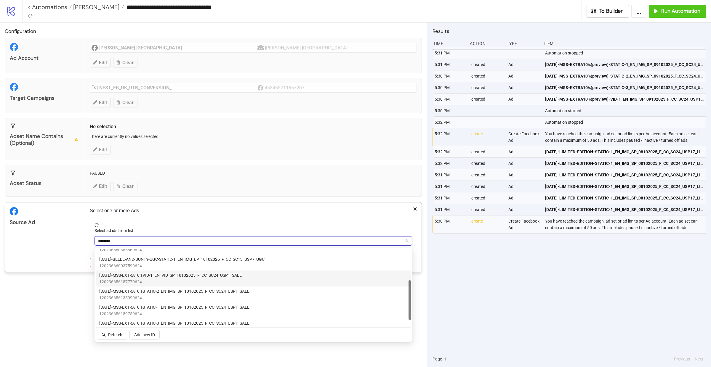
click at [172, 279] on span "120236656187770624" at bounding box center [170, 282] width 142 height 7
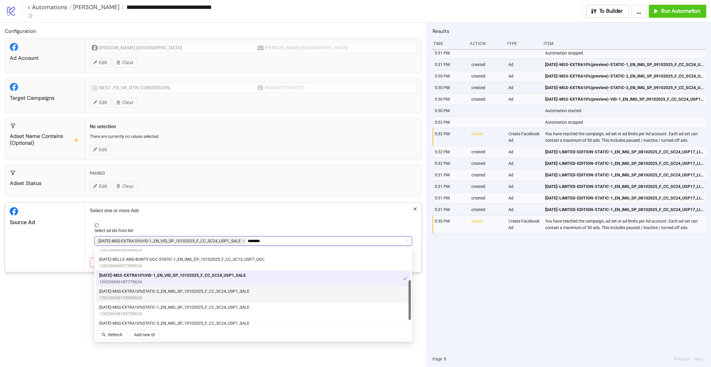
click at [172, 293] on span "[DATE]-MSS-EXTRA10%STATIC-2_EN_IMG_SP_10102025_F_CC_SC24_USP1_SALE" at bounding box center [174, 291] width 150 height 7
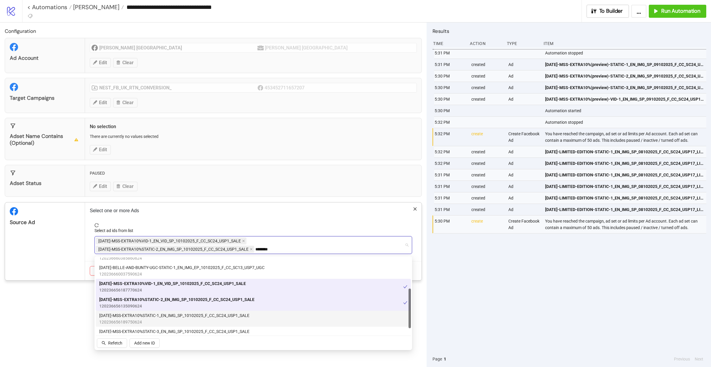
scroll to position [68, 0]
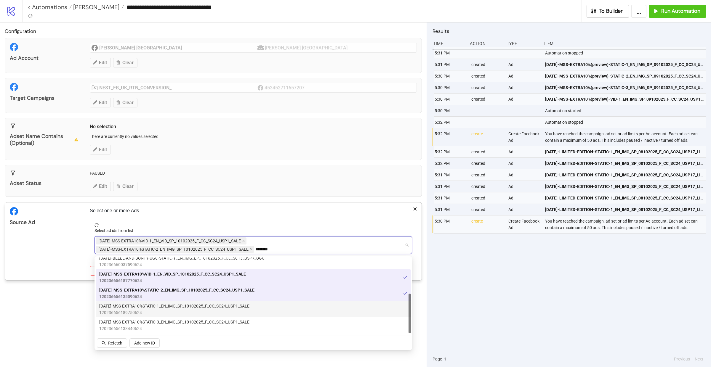
click at [168, 310] on span "120236656189750624" at bounding box center [174, 312] width 150 height 7
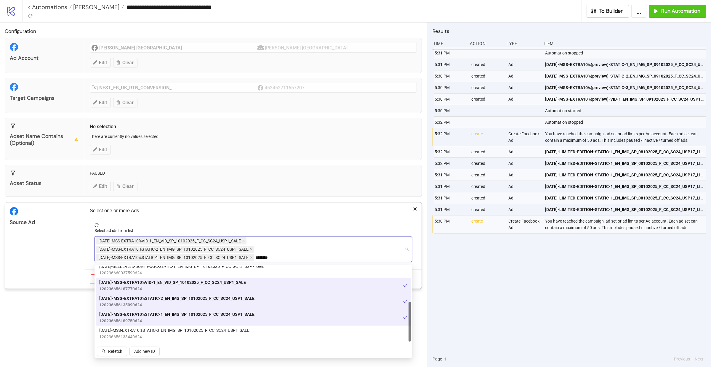
click at [168, 329] on span "[DATE]-MSS-EXTRA10%STATIC-3_EN_IMG_SP_10102025_F_CC_SC24_USP1_SALE" at bounding box center [174, 330] width 150 height 7
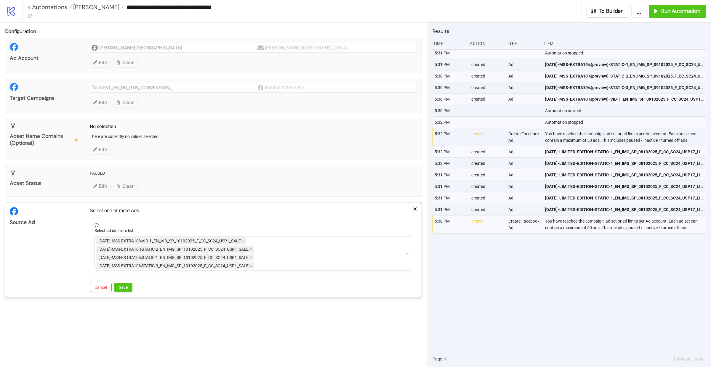
click at [58, 266] on div "Source Ad" at bounding box center [45, 250] width 80 height 94
click at [118, 290] on button "Save" at bounding box center [123, 287] width 18 height 9
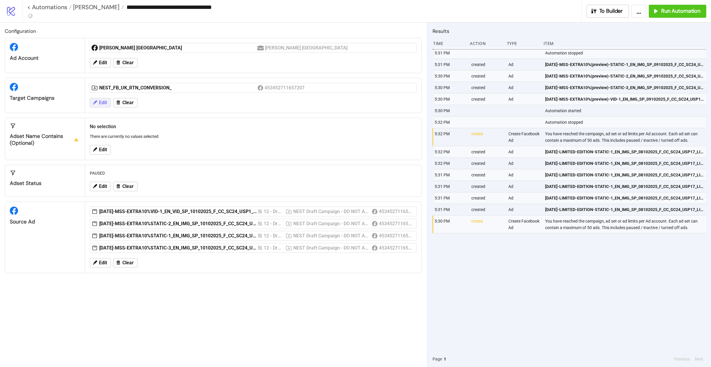
click at [103, 104] on span "Edit" at bounding box center [103, 102] width 8 height 5
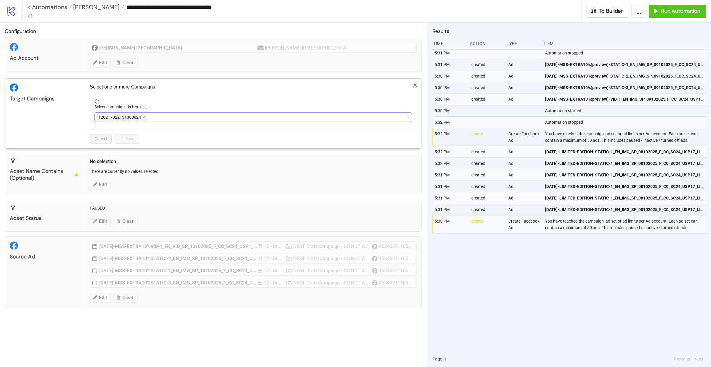
click at [152, 120] on div "120217022131300624" at bounding box center [250, 117] width 309 height 8
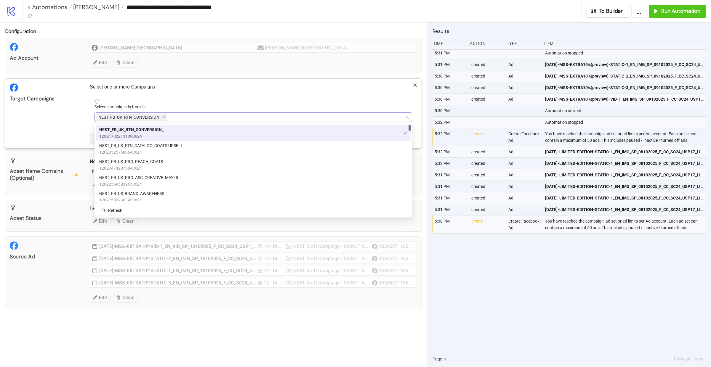
click at [179, 116] on div "NEST_FB_UK_RTN_CONVERSION_" at bounding box center [250, 117] width 309 height 8
click at [187, 130] on div "NEST_FB_UK_PRO_ASC_CREATIVE_MAY25 120225695829650624" at bounding box center [253, 132] width 308 height 13
type input "*"
click at [167, 133] on div "NEST_FB_UK_RET_CONVERSION_ 120217023184620624" at bounding box center [253, 132] width 308 height 13
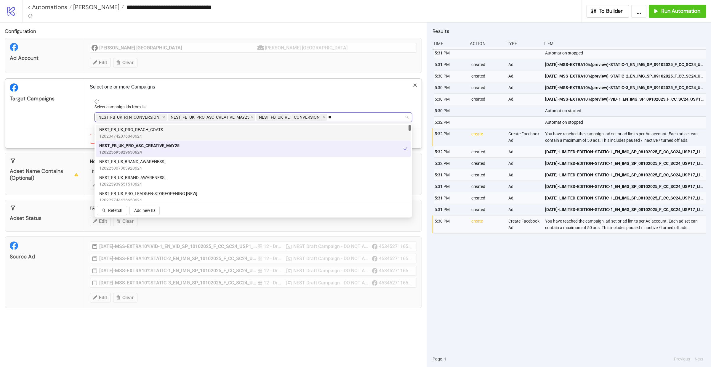
type input "*"
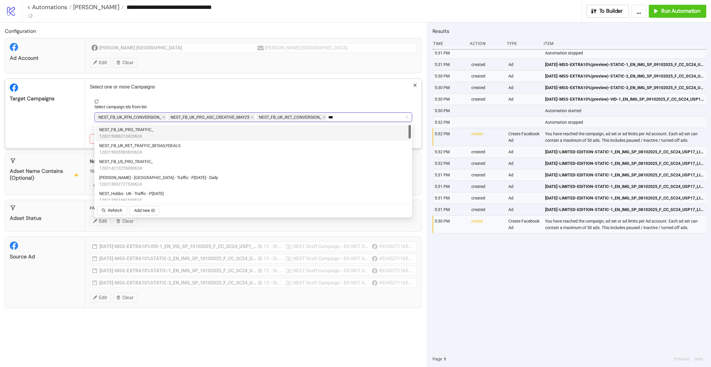
type input "****"
click at [184, 126] on div "NEST_FB_UK_PRO_TRAFFIC_ 120215086213420624" at bounding box center [253, 132] width 308 height 13
click at [60, 124] on div "Target Campaigns" at bounding box center [45, 114] width 80 height 70
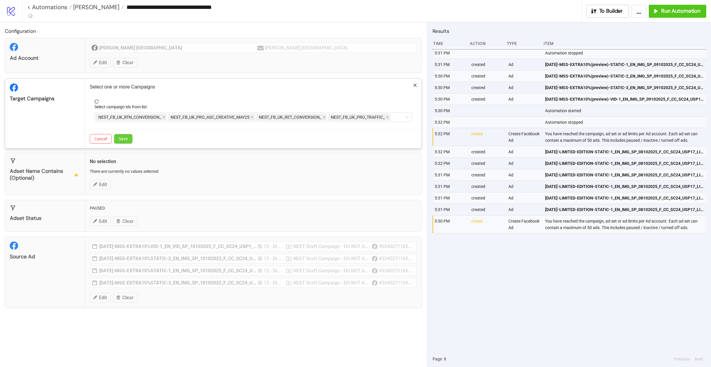
click at [126, 141] on span "Save" at bounding box center [123, 139] width 9 height 5
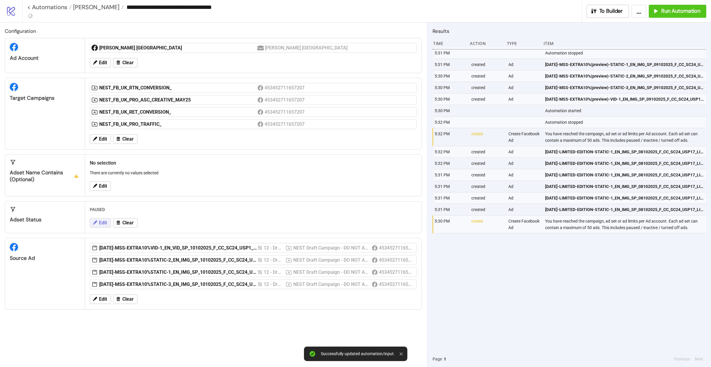
click at [100, 221] on span "Edit" at bounding box center [103, 222] width 8 height 5
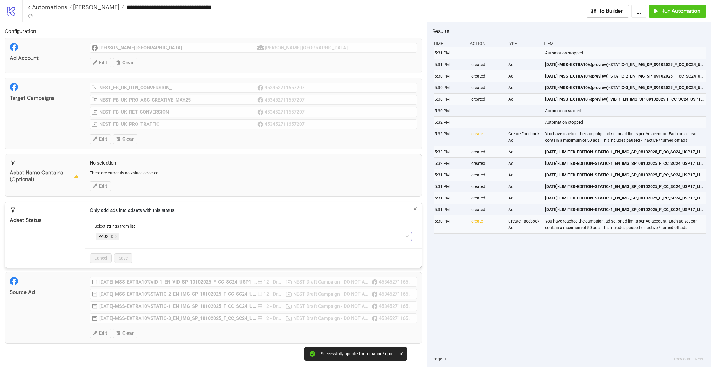
click at [113, 238] on span "PAUSED" at bounding box center [105, 236] width 15 height 7
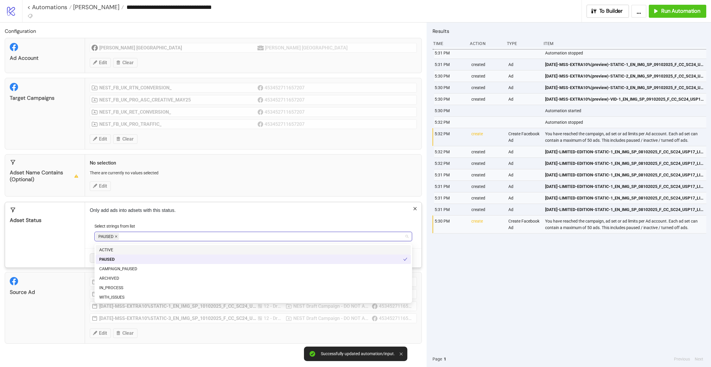
click at [116, 238] on icon "close" at bounding box center [116, 236] width 3 height 3
click at [112, 250] on div "ACTIVE" at bounding box center [253, 250] width 308 height 7
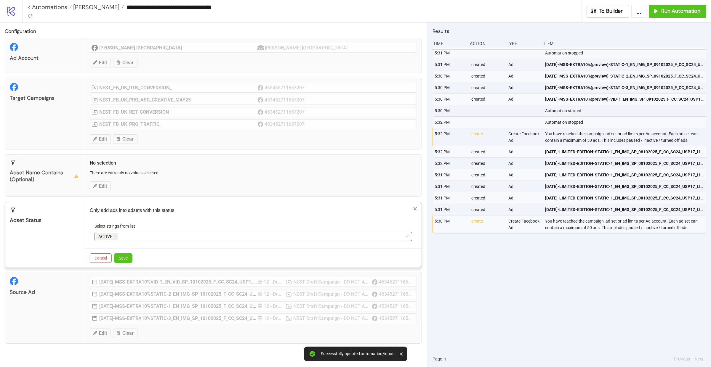
click at [75, 237] on div "Adset Status" at bounding box center [45, 234] width 80 height 65
click at [119, 256] on button "Save" at bounding box center [123, 257] width 18 height 9
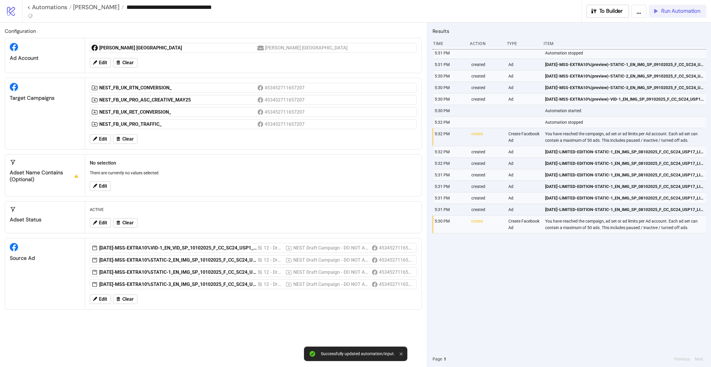
click at [684, 7] on button "Run Automation" at bounding box center [676, 11] width 57 height 13
